Goal: Complete application form

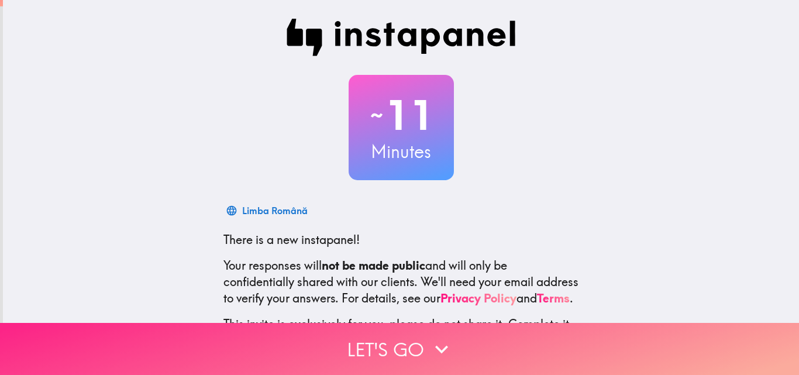
click at [339, 350] on button "Let's go" at bounding box center [399, 349] width 799 height 52
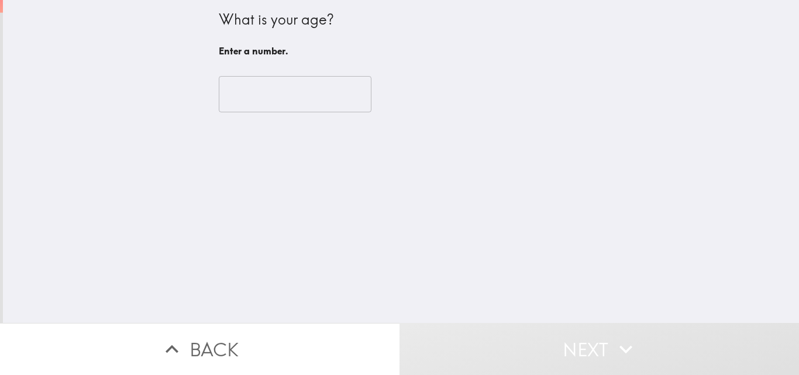
click at [252, 96] on input "number" at bounding box center [295, 94] width 153 height 36
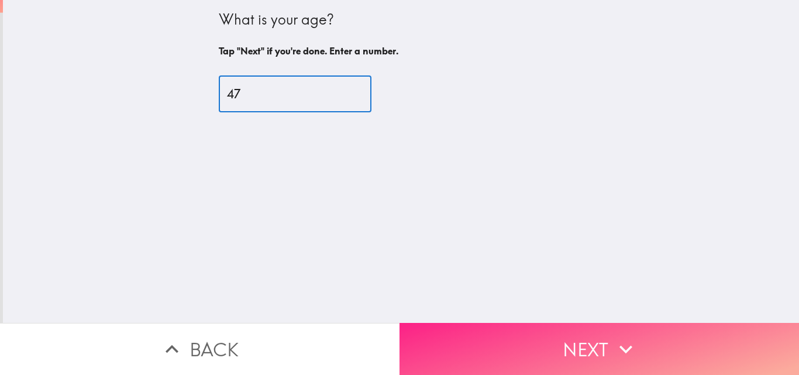
type input "47"
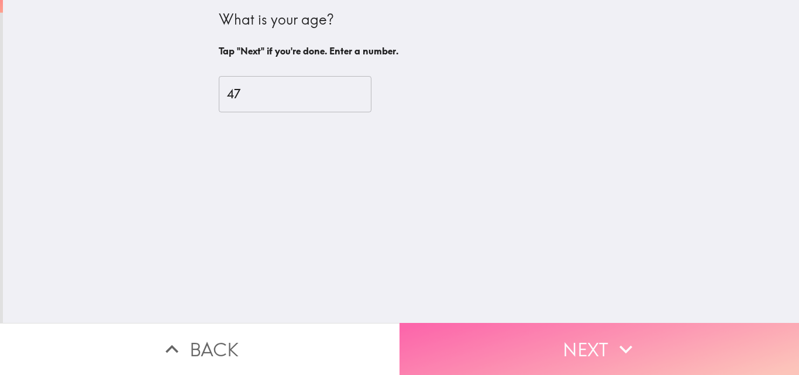
click at [481, 338] on button "Next" at bounding box center [598, 349] width 399 height 52
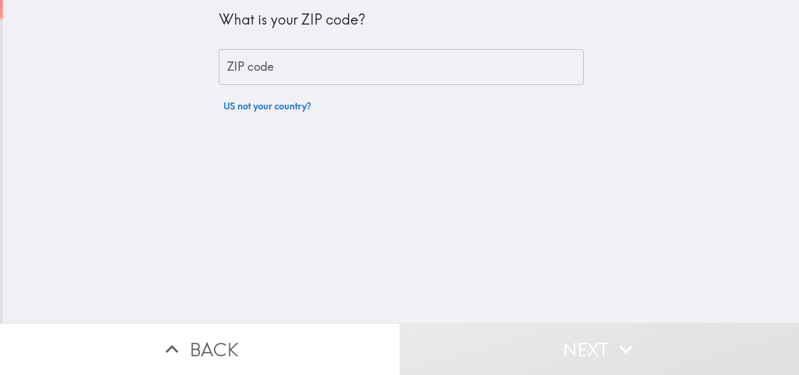
click at [320, 61] on input "ZIP code" at bounding box center [401, 67] width 365 height 36
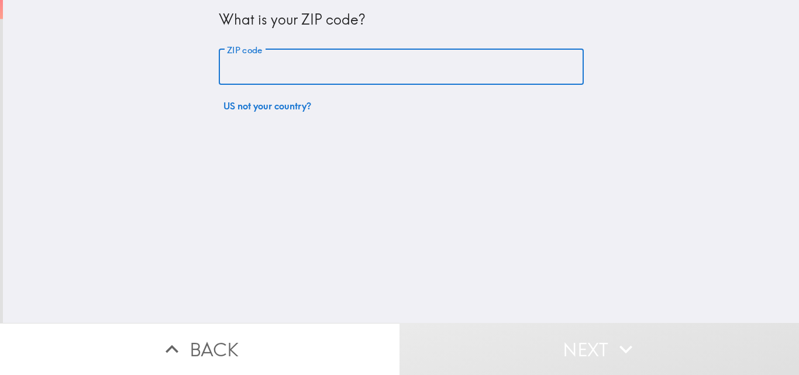
type input "75409"
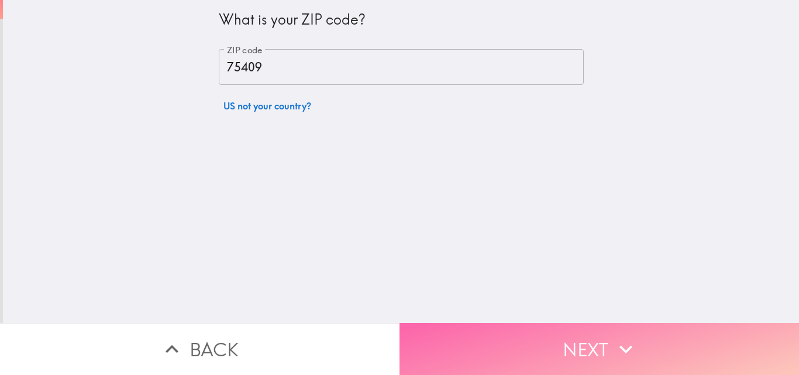
click at [472, 338] on button "Next" at bounding box center [598, 349] width 399 height 52
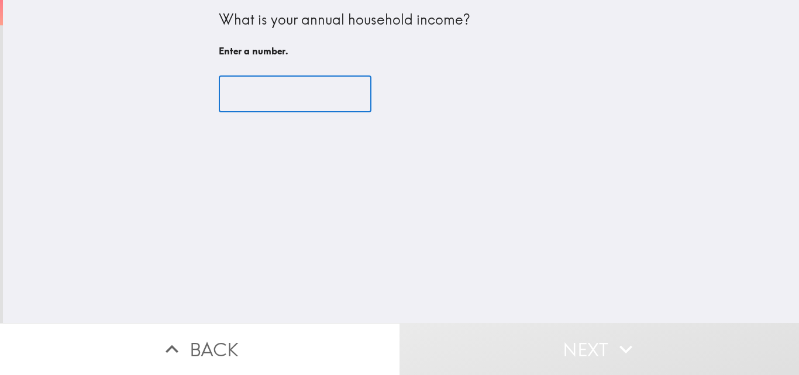
click at [323, 101] on input "number" at bounding box center [295, 94] width 153 height 36
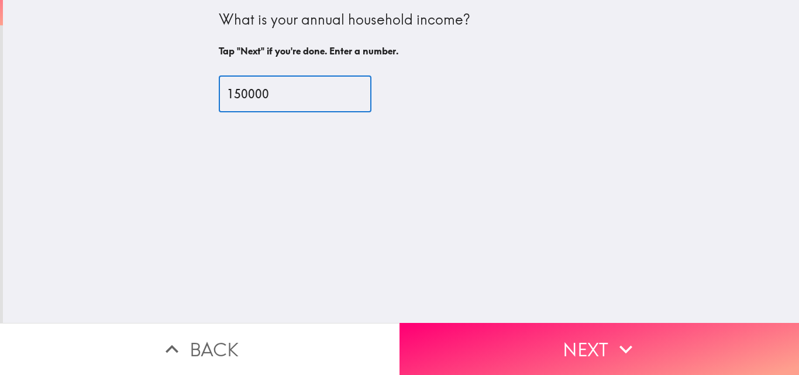
type input "150000"
click at [410, 350] on button "Next" at bounding box center [598, 349] width 399 height 52
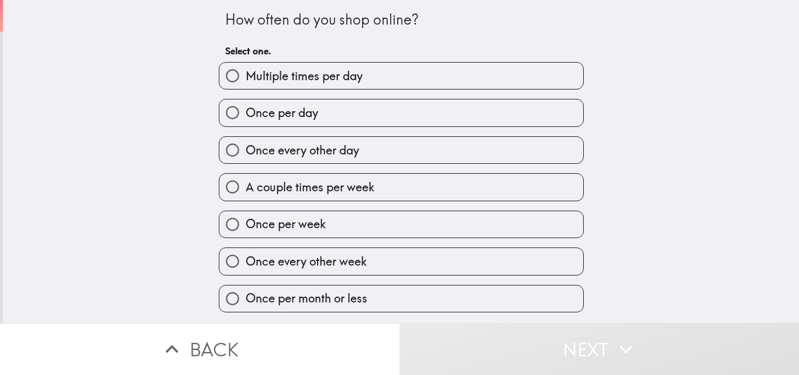
click at [374, 77] on label "Multiple times per day" at bounding box center [401, 76] width 364 height 26
click at [246, 77] on input "Multiple times per day" at bounding box center [232, 76] width 26 height 26
radio input "true"
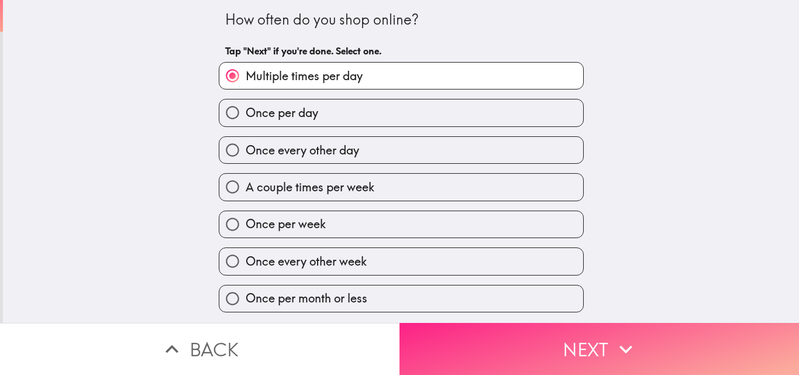
click at [438, 338] on button "Next" at bounding box center [598, 349] width 399 height 52
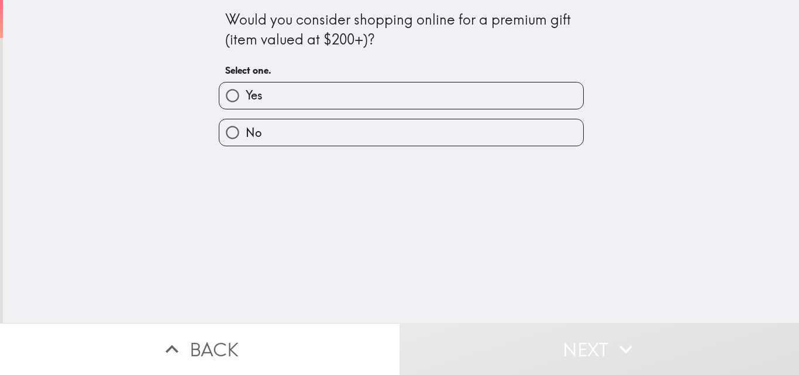
click at [329, 92] on label "Yes" at bounding box center [401, 95] width 364 height 26
click at [246, 92] on input "Yes" at bounding box center [232, 95] width 26 height 26
radio input "true"
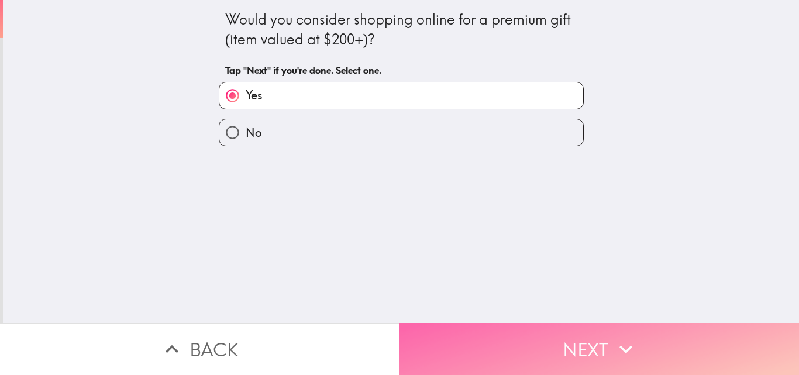
click at [446, 329] on button "Next" at bounding box center [598, 349] width 399 height 52
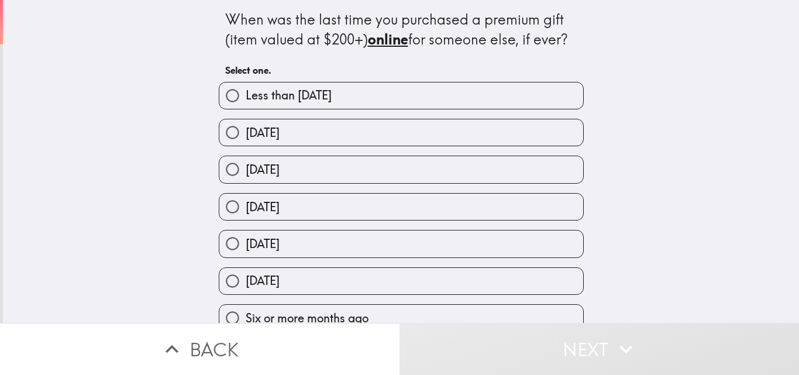
click at [330, 96] on span "Less than [DATE]" at bounding box center [289, 95] width 86 height 16
click at [246, 96] on input "Less than [DATE]" at bounding box center [232, 95] width 26 height 26
radio input "true"
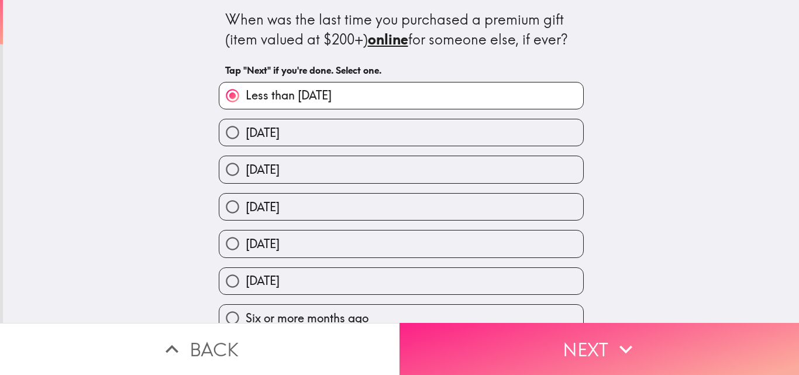
click at [458, 329] on button "Next" at bounding box center [598, 349] width 399 height 52
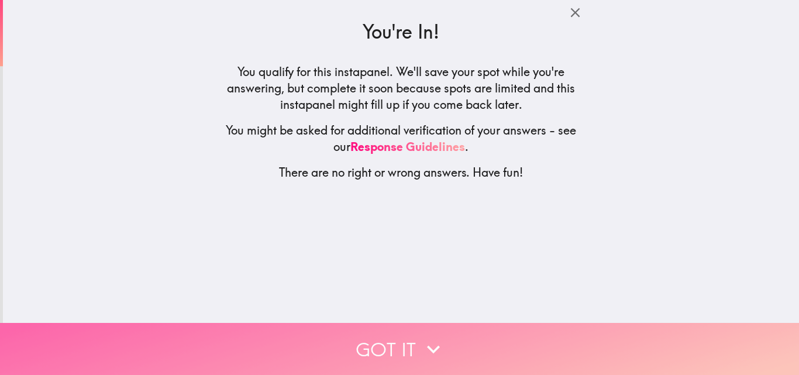
click at [402, 346] on button "Got it" at bounding box center [399, 349] width 799 height 52
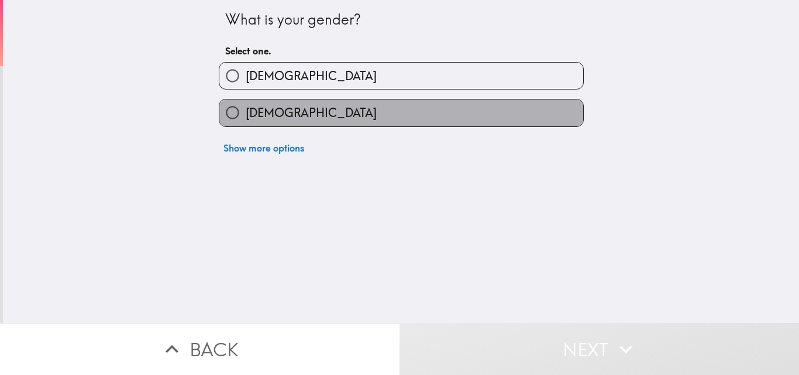
click at [275, 117] on span "[DEMOGRAPHIC_DATA]" at bounding box center [311, 113] width 131 height 16
click at [246, 117] on input "[DEMOGRAPHIC_DATA]" at bounding box center [232, 112] width 26 height 26
radio input "true"
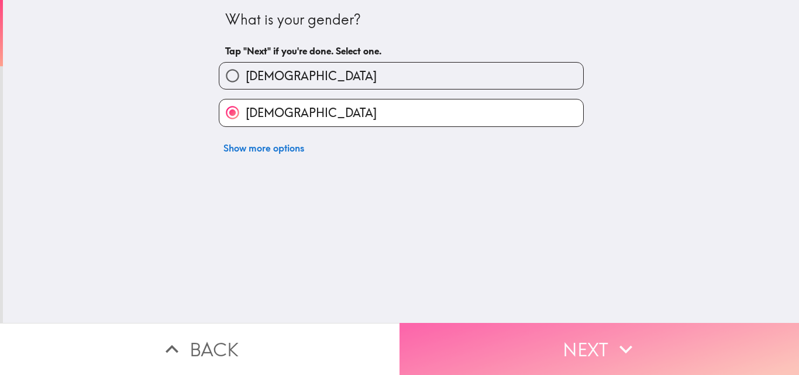
click at [426, 327] on button "Next" at bounding box center [598, 349] width 399 height 52
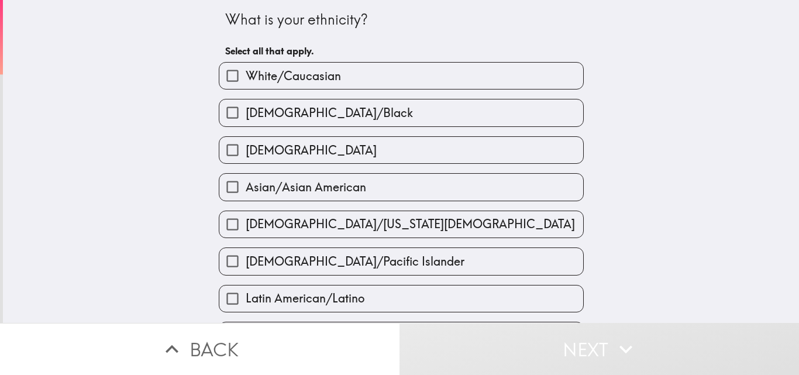
click at [268, 112] on span "[DEMOGRAPHIC_DATA]/Black" at bounding box center [329, 113] width 167 height 16
click at [246, 112] on input "[DEMOGRAPHIC_DATA]/Black" at bounding box center [232, 112] width 26 height 26
checkbox input "true"
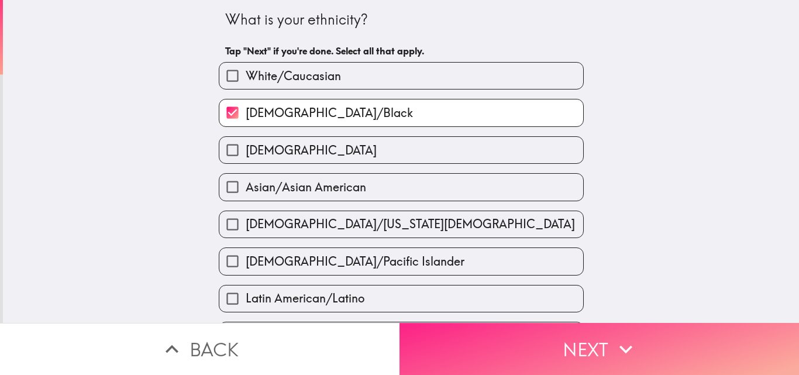
click at [468, 339] on button "Next" at bounding box center [598, 349] width 399 height 52
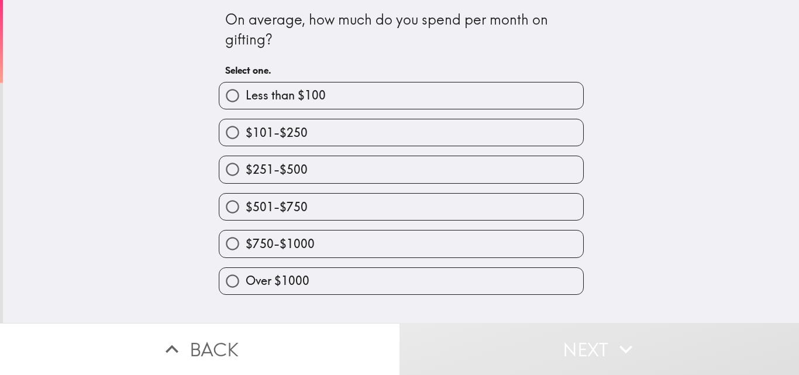
click at [308, 167] on label "$251-$500" at bounding box center [401, 169] width 364 height 26
click at [246, 167] on input "$251-$500" at bounding box center [232, 169] width 26 height 26
radio input "true"
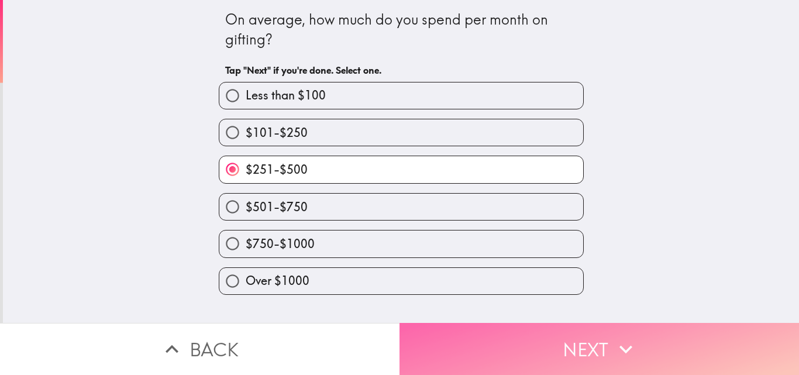
click at [422, 339] on button "Next" at bounding box center [598, 349] width 399 height 52
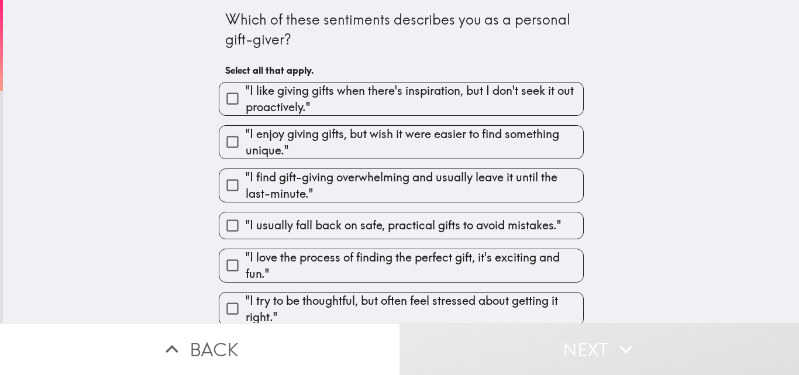
click at [371, 149] on span ""I enjoy giving gifts, but wish it were easier to find something unique."" at bounding box center [414, 142] width 337 height 33
click at [246, 149] on input ""I enjoy giving gifts, but wish it were easier to find something unique."" at bounding box center [232, 142] width 26 height 26
checkbox input "true"
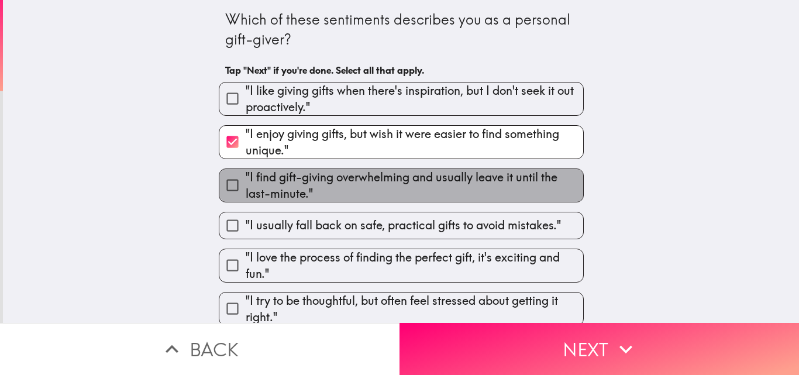
click at [340, 186] on span ""I find gift-giving overwhelming and usually leave it until the last-minute."" at bounding box center [414, 185] width 337 height 33
click at [246, 186] on input ""I find gift-giving overwhelming and usually leave it until the last-minute."" at bounding box center [232, 185] width 26 height 26
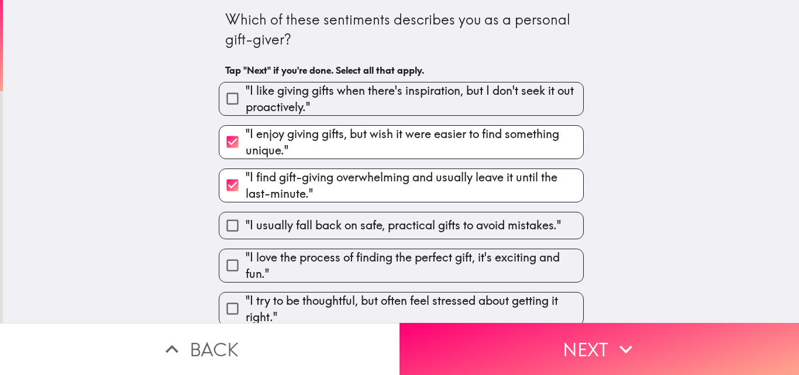
click at [341, 186] on span ""I find gift-giving overwhelming and usually leave it until the last-minute."" at bounding box center [414, 185] width 337 height 33
click at [246, 186] on input ""I find gift-giving overwhelming and usually leave it until the last-minute."" at bounding box center [232, 185] width 26 height 26
checkbox input "false"
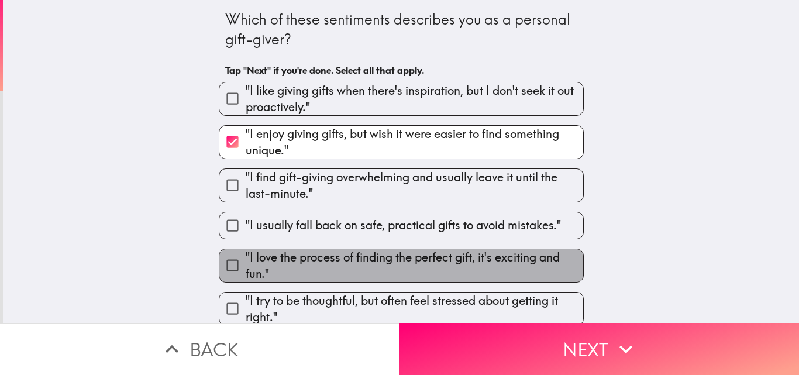
click at [322, 264] on span ""I love the process of finding the perfect gift, it's exciting and fun."" at bounding box center [414, 265] width 337 height 33
click at [246, 264] on input ""I love the process of finding the perfect gift, it's exciting and fun."" at bounding box center [232, 265] width 26 height 26
checkbox input "true"
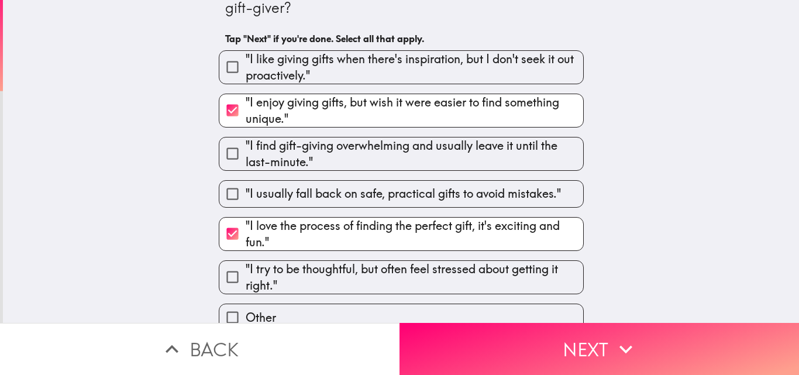
scroll to position [49, 0]
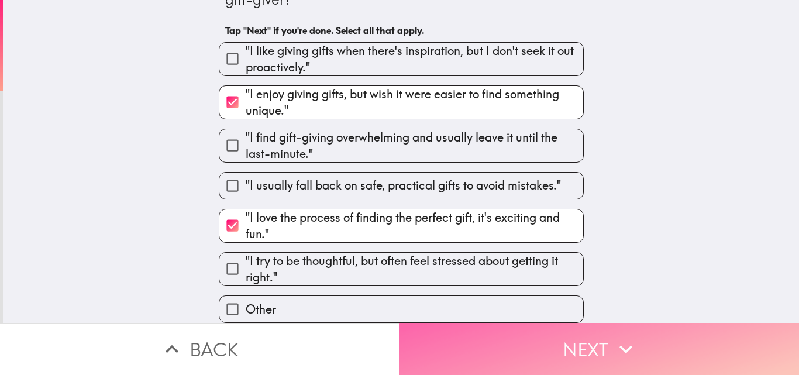
click at [410, 346] on button "Next" at bounding box center [598, 349] width 399 height 52
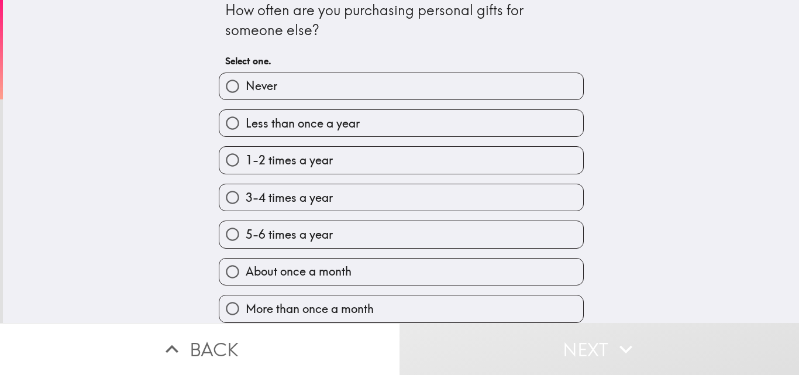
scroll to position [18, 0]
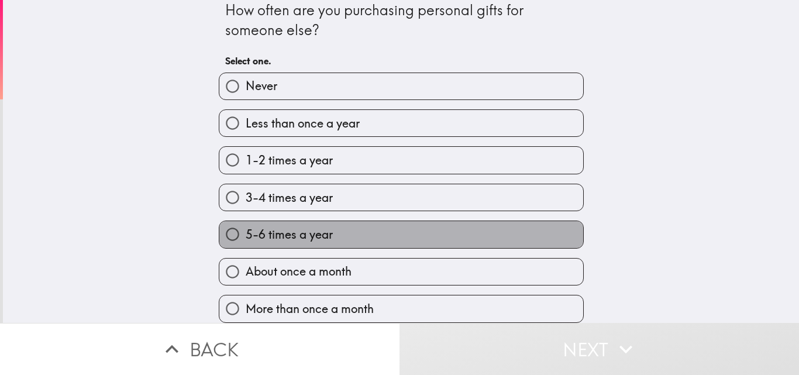
click at [262, 226] on span "5-6 times a year" at bounding box center [289, 234] width 87 height 16
click at [246, 224] on input "5-6 times a year" at bounding box center [232, 234] width 26 height 26
radio input "true"
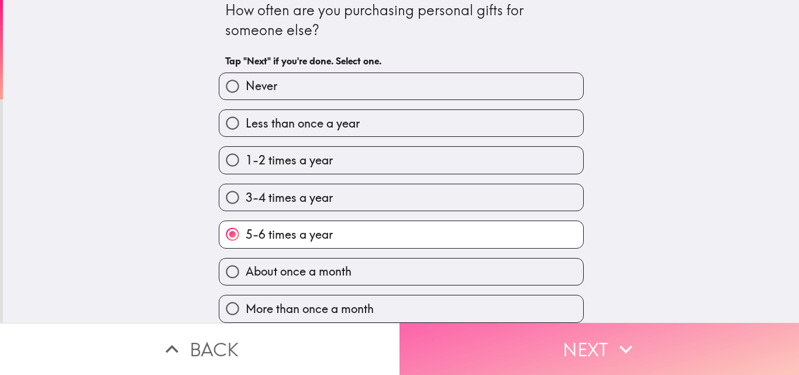
click at [399, 323] on button "Next" at bounding box center [598, 349] width 399 height 52
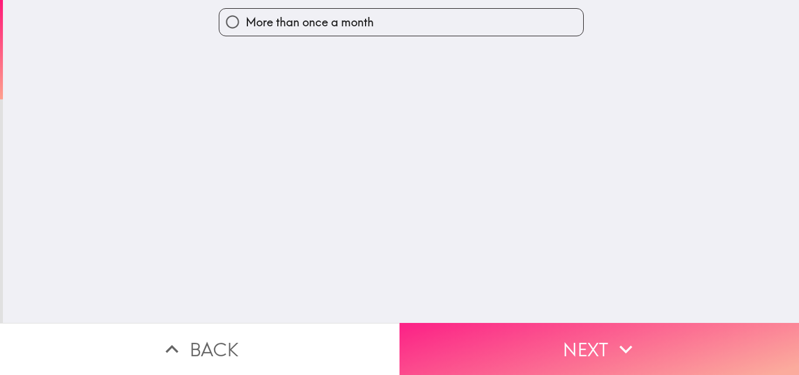
scroll to position [0, 0]
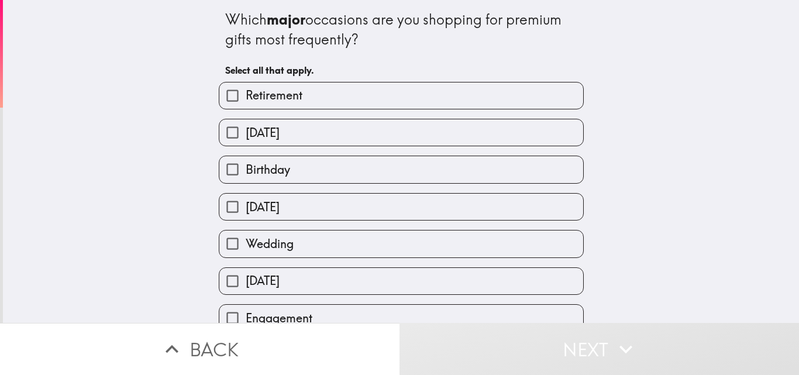
click at [399, 323] on button "Next" at bounding box center [598, 349] width 399 height 52
click at [302, 175] on label "Birthday" at bounding box center [401, 169] width 364 height 26
click at [246, 175] on input "Birthday" at bounding box center [232, 169] width 26 height 26
checkbox input "true"
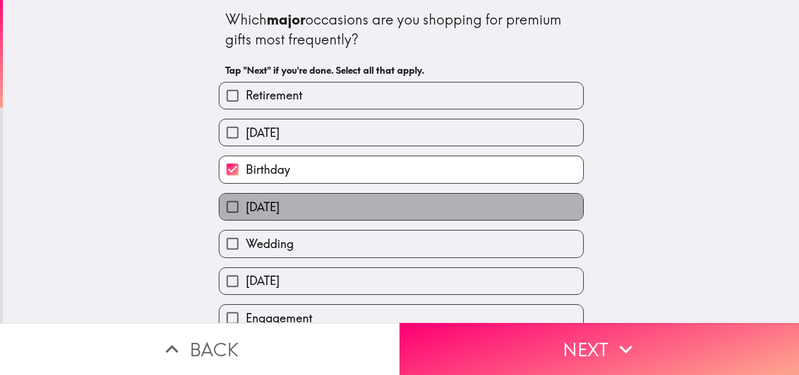
click at [279, 212] on span "[DATE]" at bounding box center [263, 207] width 34 height 16
click at [246, 212] on input "[DATE]" at bounding box center [232, 207] width 26 height 26
checkbox input "true"
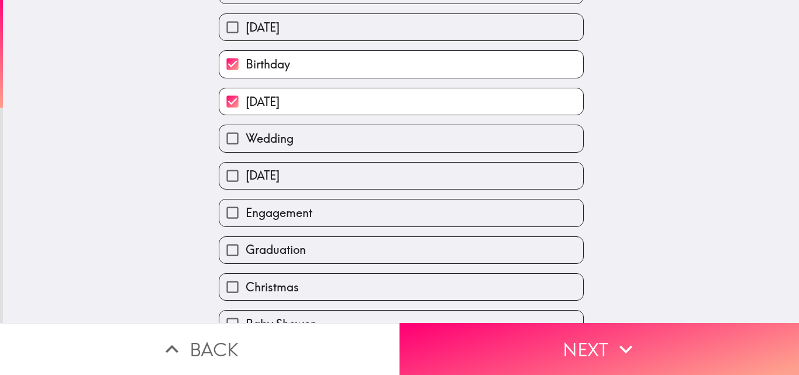
scroll to position [117, 0]
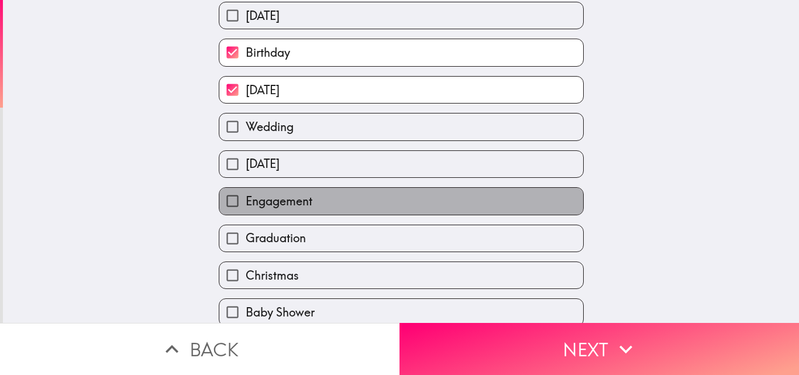
click at [286, 196] on span "Engagement" at bounding box center [279, 201] width 67 height 16
click at [246, 196] on input "Engagement" at bounding box center [232, 201] width 26 height 26
checkbox input "true"
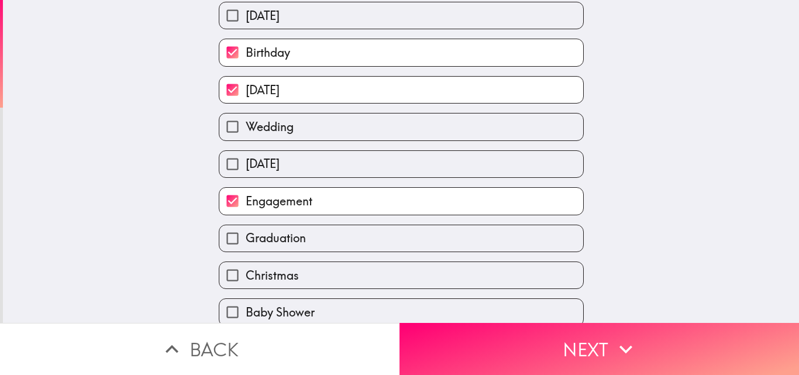
click at [286, 235] on span "Graduation" at bounding box center [276, 238] width 60 height 16
click at [246, 235] on input "Graduation" at bounding box center [232, 238] width 26 height 26
checkbox input "true"
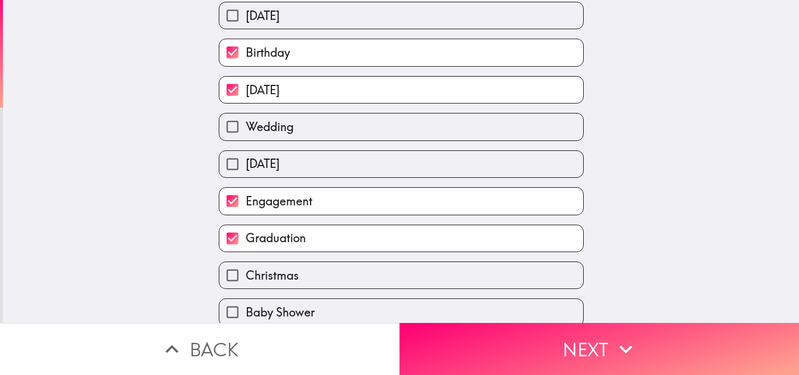
click at [290, 274] on label "Christmas" at bounding box center [401, 275] width 364 height 26
click at [246, 274] on input "Christmas" at bounding box center [232, 275] width 26 height 26
checkbox input "true"
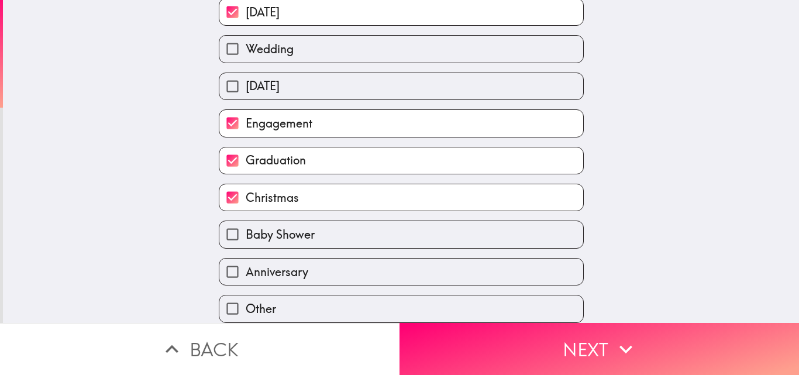
scroll to position [203, 0]
click at [289, 264] on span "Anniversary" at bounding box center [277, 272] width 63 height 16
click at [246, 264] on input "Anniversary" at bounding box center [232, 271] width 26 height 26
checkbox input "true"
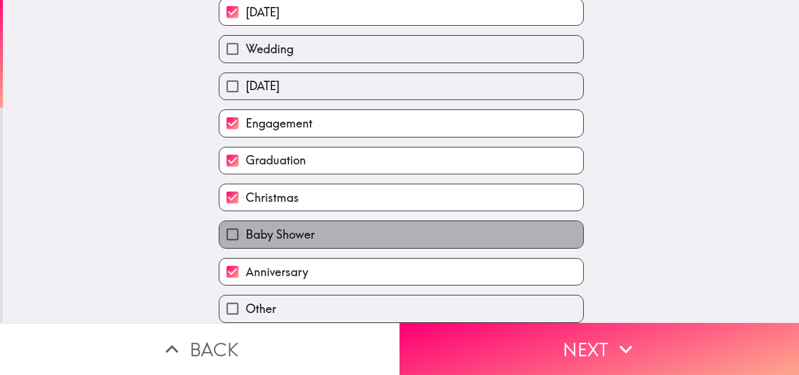
click at [305, 227] on span "Baby Shower" at bounding box center [280, 234] width 69 height 16
click at [246, 227] on input "Baby Shower" at bounding box center [232, 234] width 26 height 26
checkbox input "true"
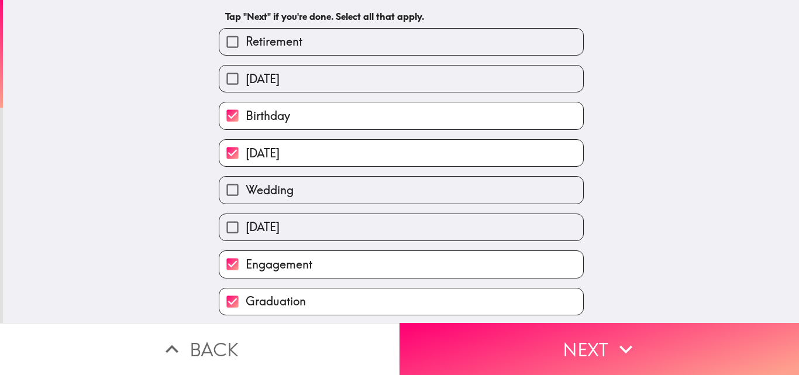
scroll to position [0, 0]
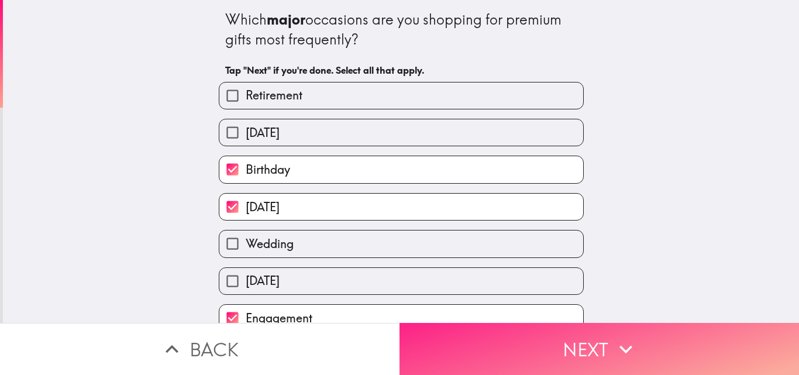
click at [441, 354] on button "Next" at bounding box center [598, 349] width 399 height 52
